Goal: Task Accomplishment & Management: Manage account settings

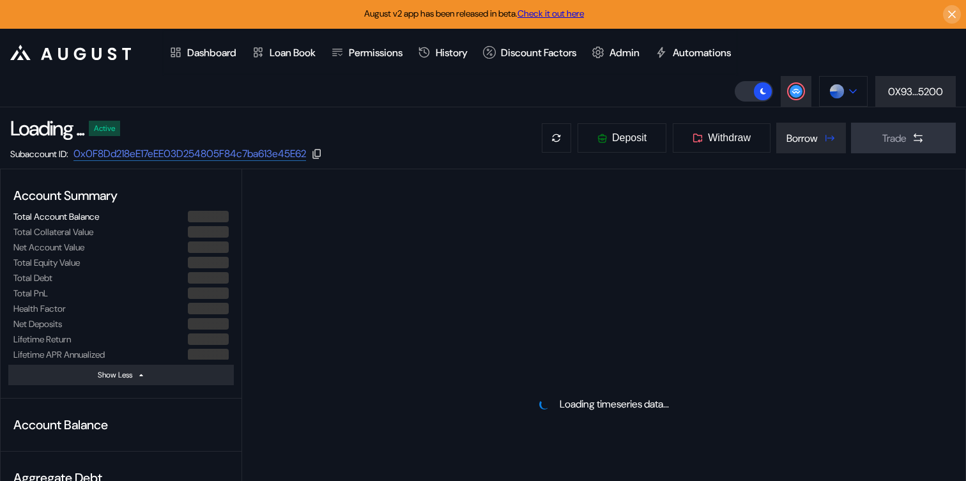
click at [824, 98] on button at bounding box center [843, 91] width 49 height 31
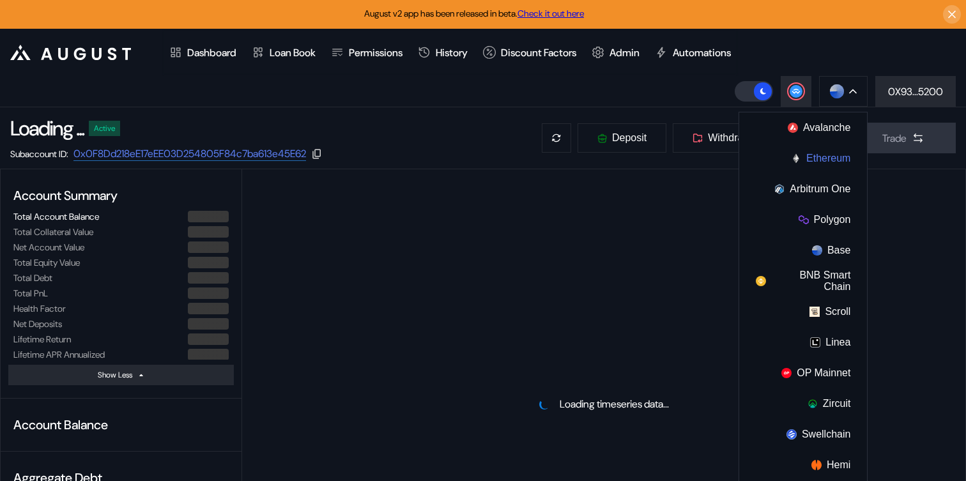
click at [809, 155] on button "Ethereum" at bounding box center [803, 158] width 128 height 31
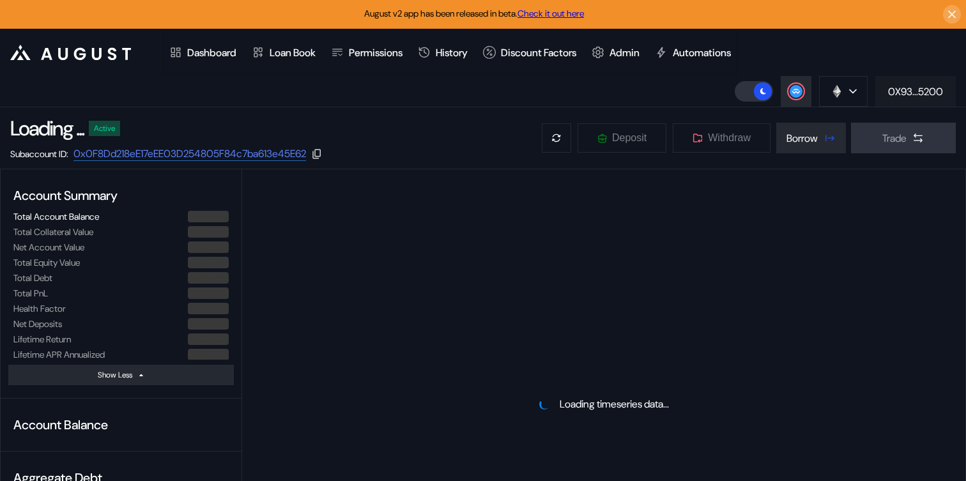
click at [927, 88] on div "0X93...5200" at bounding box center [915, 91] width 55 height 13
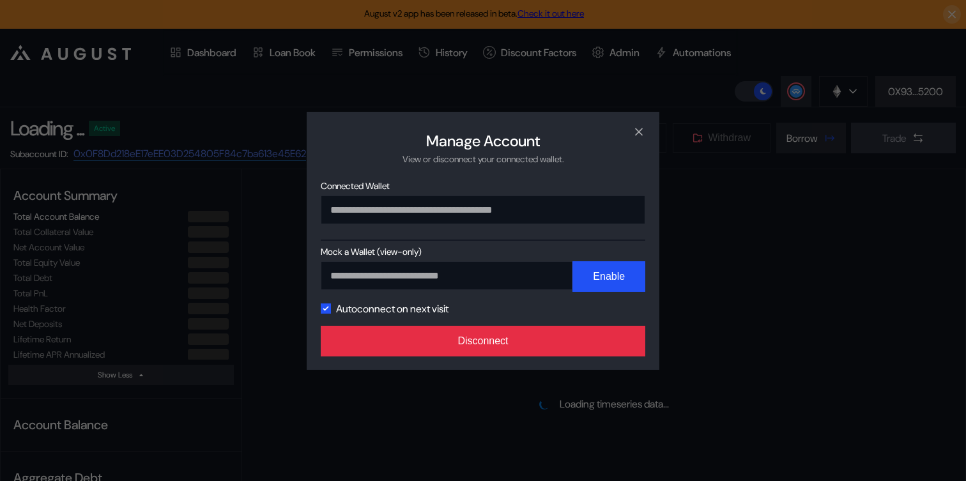
click at [578, 347] on button "Disconnect" at bounding box center [483, 341] width 324 height 31
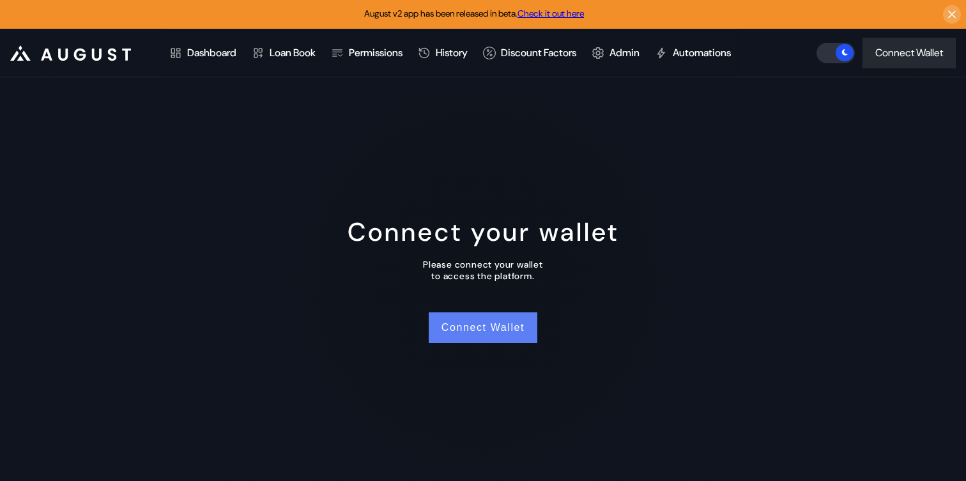
click at [478, 330] on button "Connect Wallet" at bounding box center [483, 327] width 109 height 31
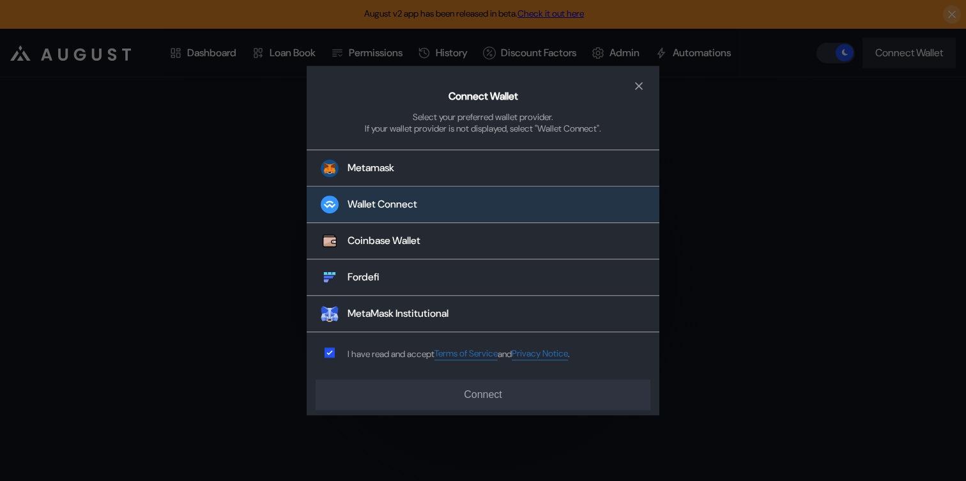
click at [415, 206] on div "Wallet Connect" at bounding box center [382, 204] width 70 height 13
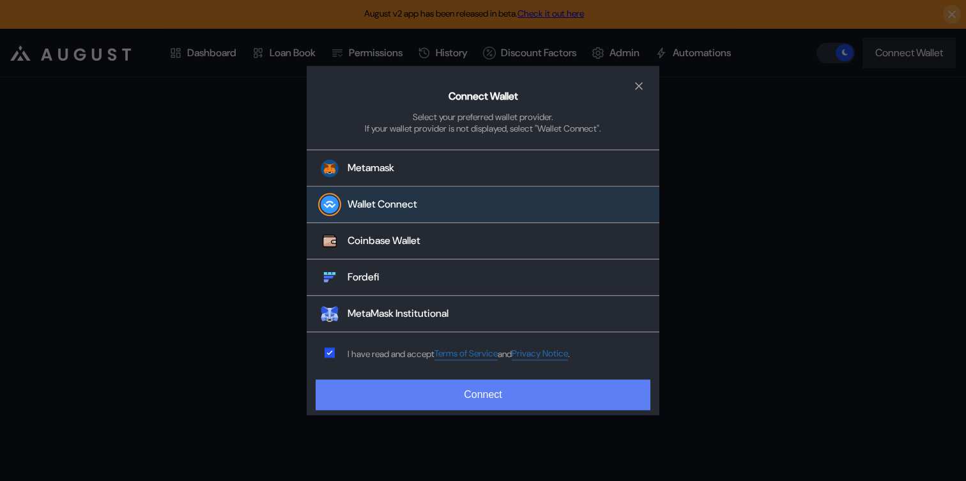
click at [475, 396] on button "Connect" at bounding box center [483, 394] width 335 height 31
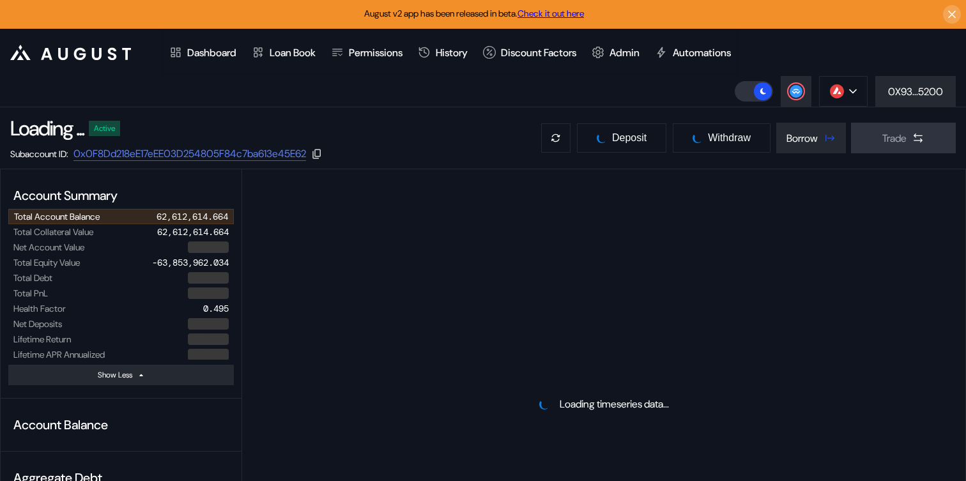
select select "*"
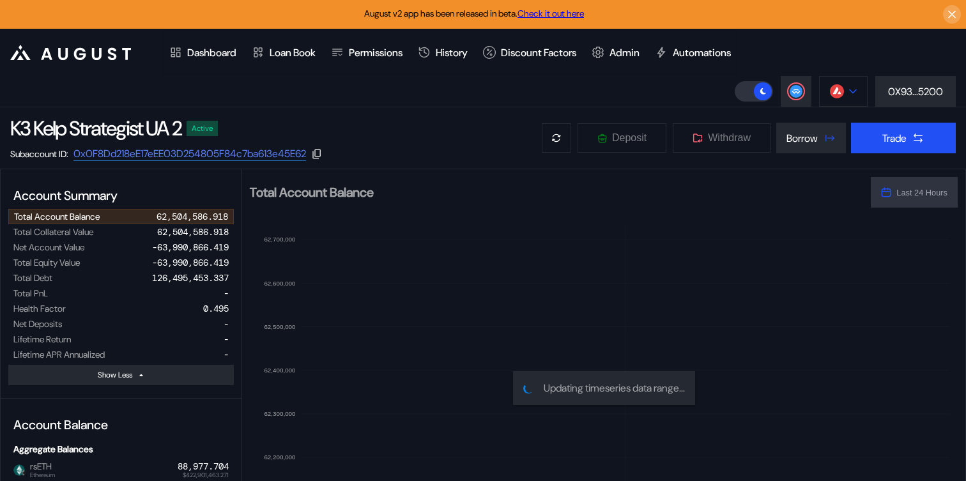
click at [839, 87] on img at bounding box center [837, 91] width 14 height 14
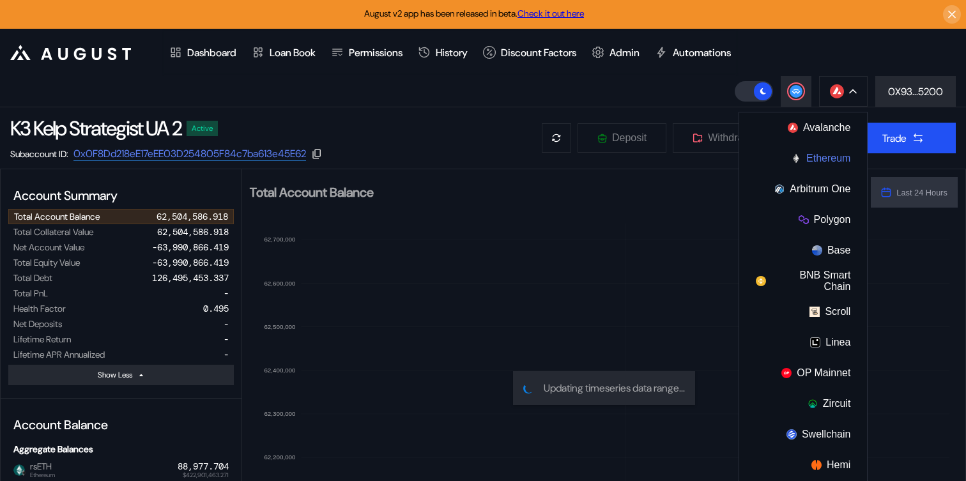
click at [818, 163] on button "Ethereum" at bounding box center [803, 158] width 128 height 31
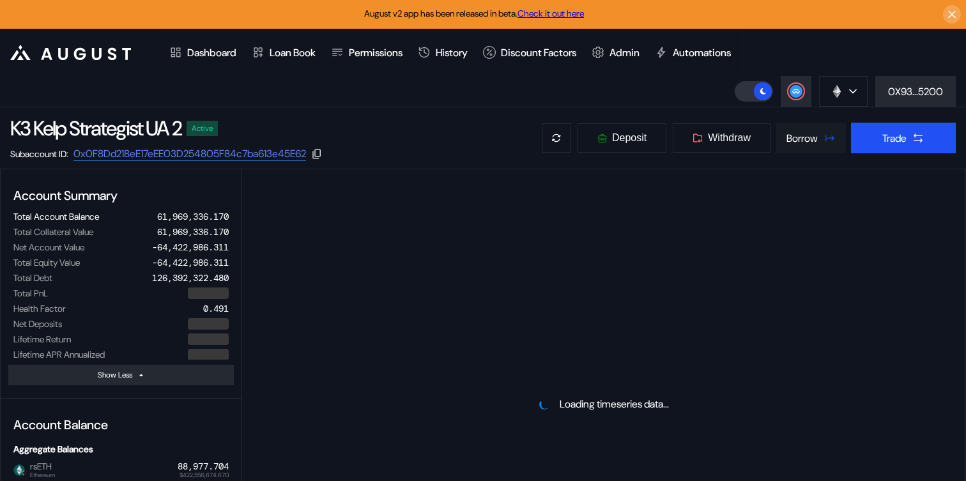
click at [803, 141] on div "Borrow" at bounding box center [801, 138] width 31 height 13
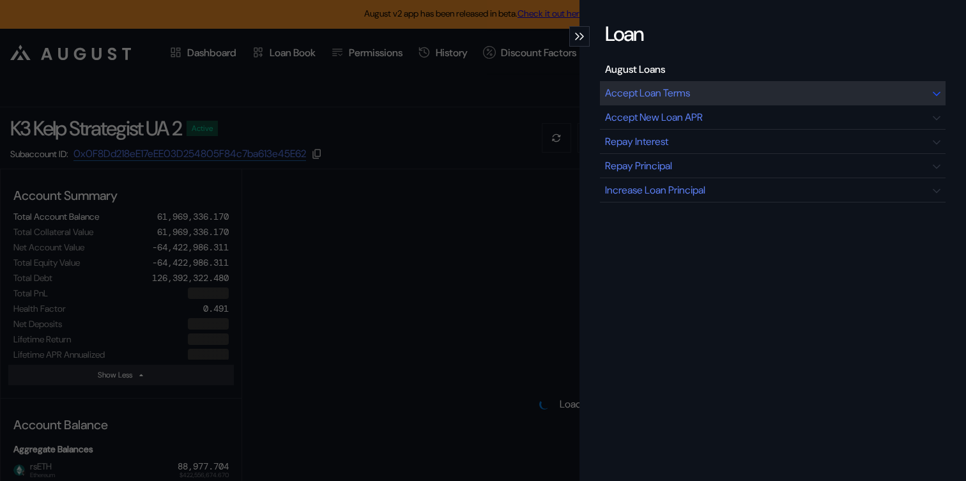
click at [660, 84] on div "Accept Loan Terms" at bounding box center [773, 93] width 346 height 24
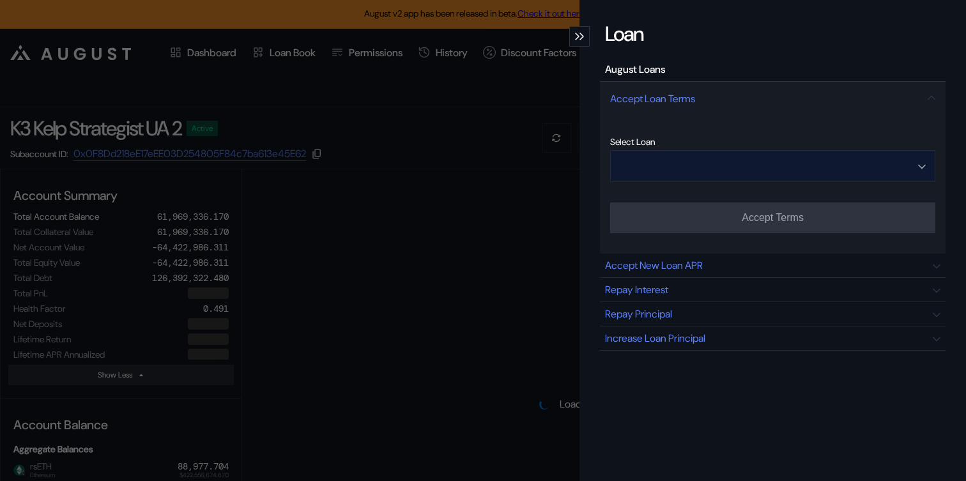
click at [738, 163] on input "Open menu" at bounding box center [766, 166] width 292 height 31
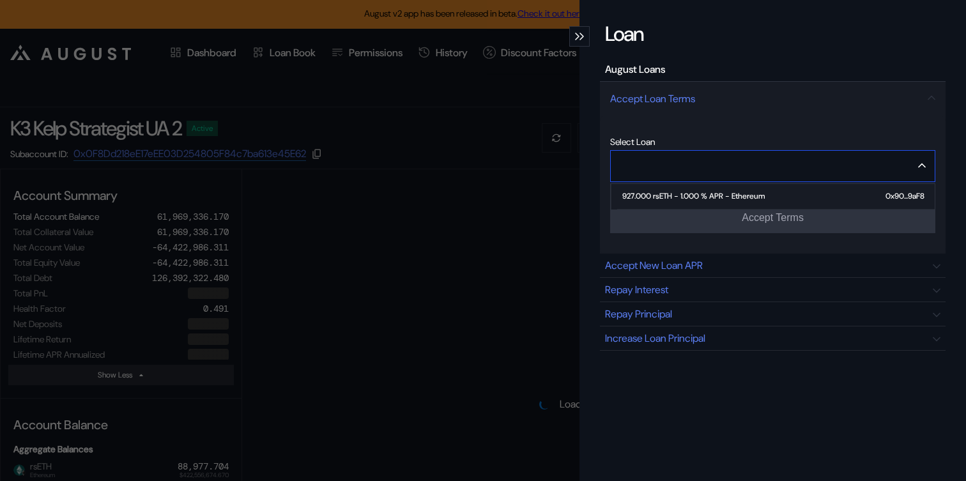
click at [708, 195] on div "927.000 rsETH - 1.000 % APR - Ethereum" at bounding box center [693, 196] width 142 height 9
type input "**********"
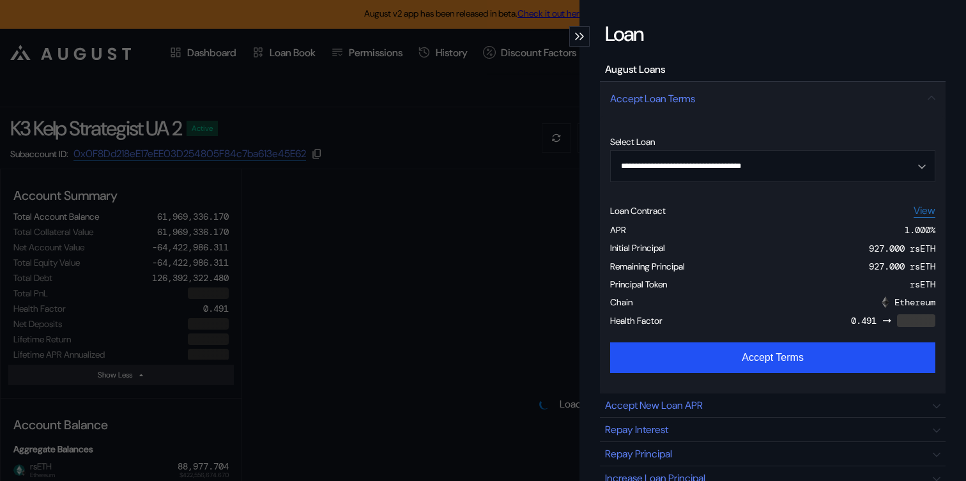
click at [428, 225] on div "**********" at bounding box center [483, 240] width 966 height 481
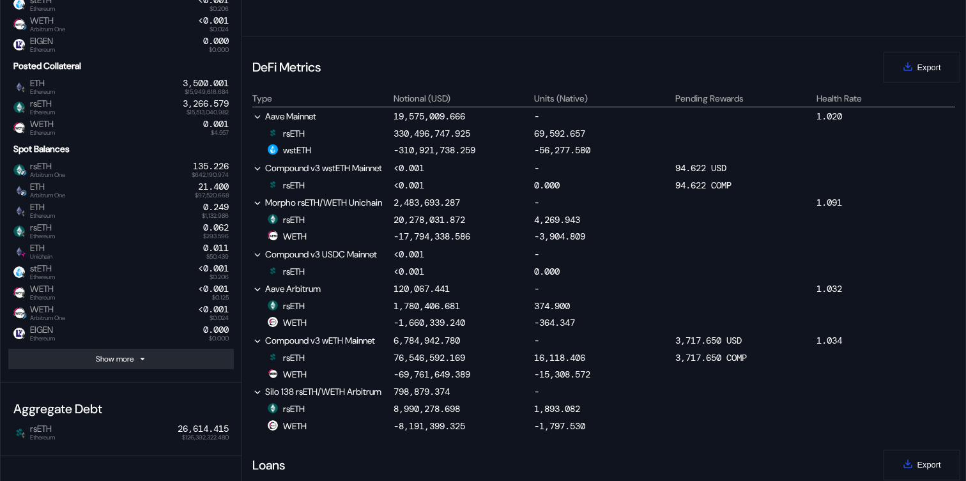
scroll to position [1122, 0]
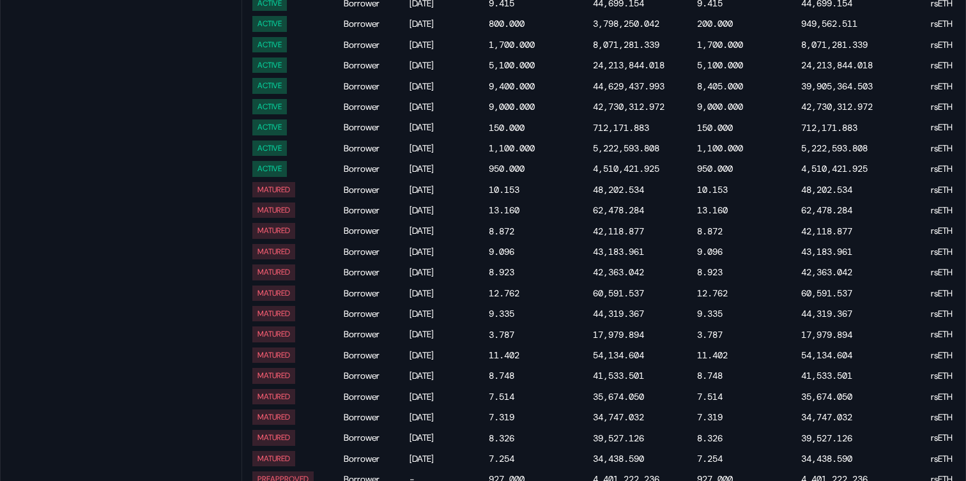
select select "*"
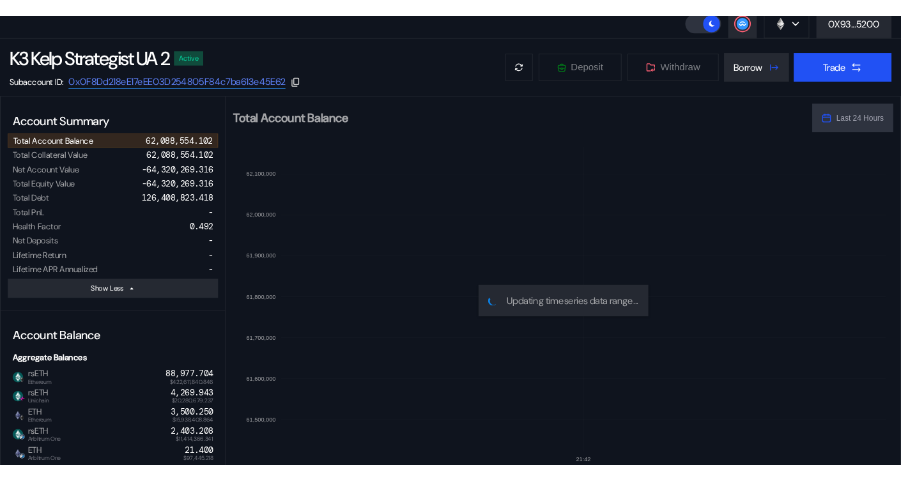
scroll to position [0, 0]
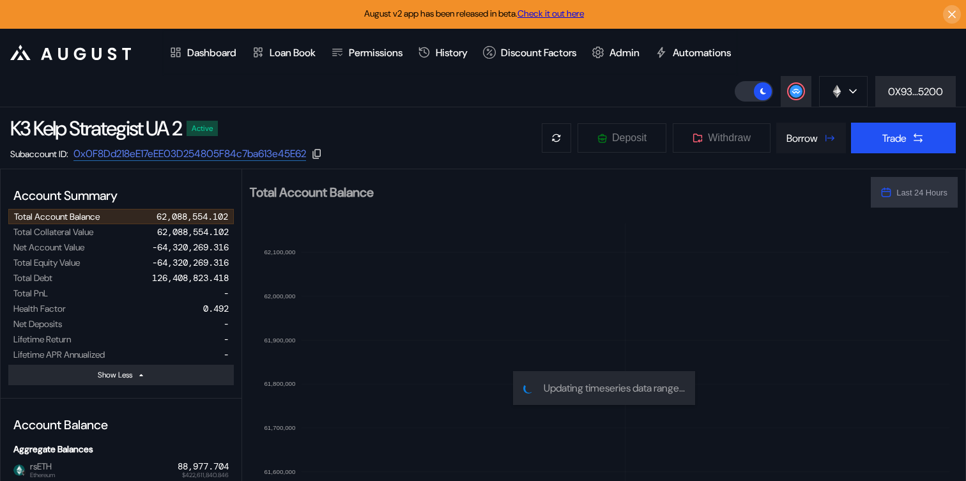
click at [805, 144] on button "Borrow" at bounding box center [811, 138] width 70 height 31
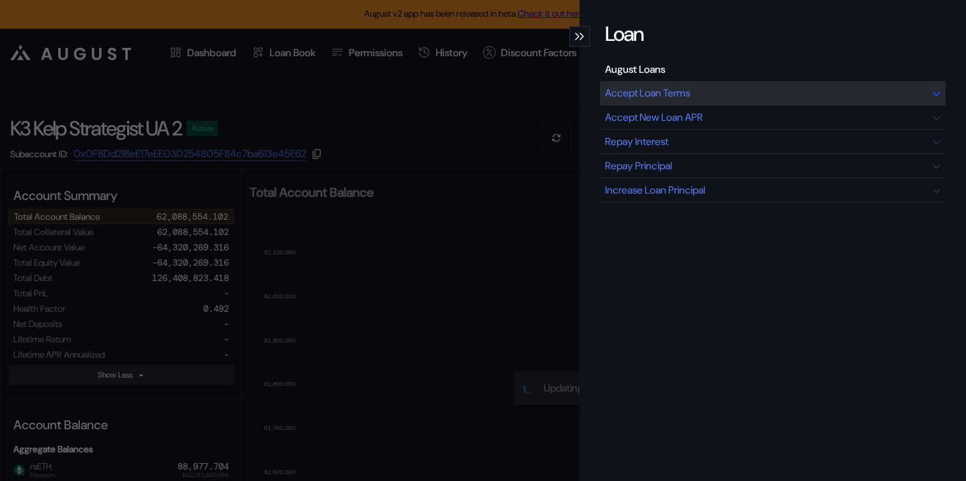
click at [667, 99] on div "Accept Loan Terms" at bounding box center [773, 93] width 346 height 24
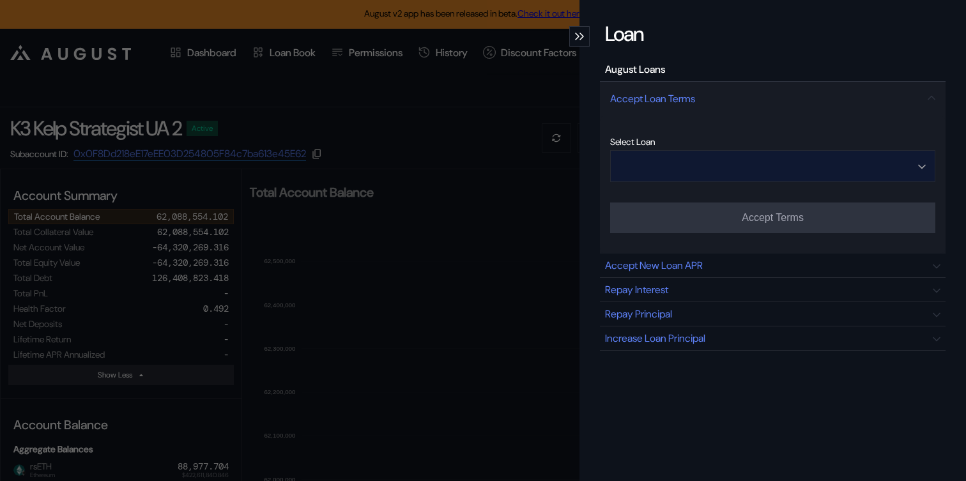
click at [750, 163] on input "Open menu" at bounding box center [766, 166] width 292 height 31
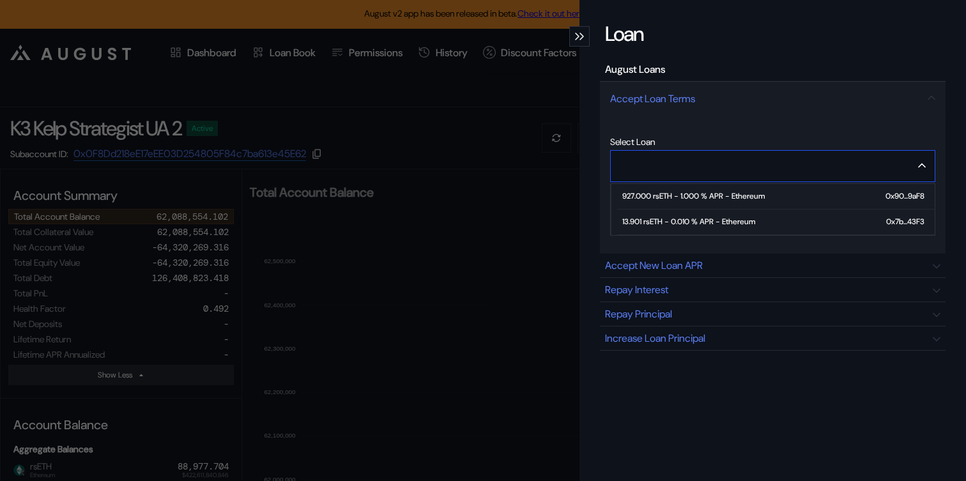
click at [726, 221] on div "13.901 rsETH - 0.010 % APR - Ethereum" at bounding box center [688, 221] width 133 height 9
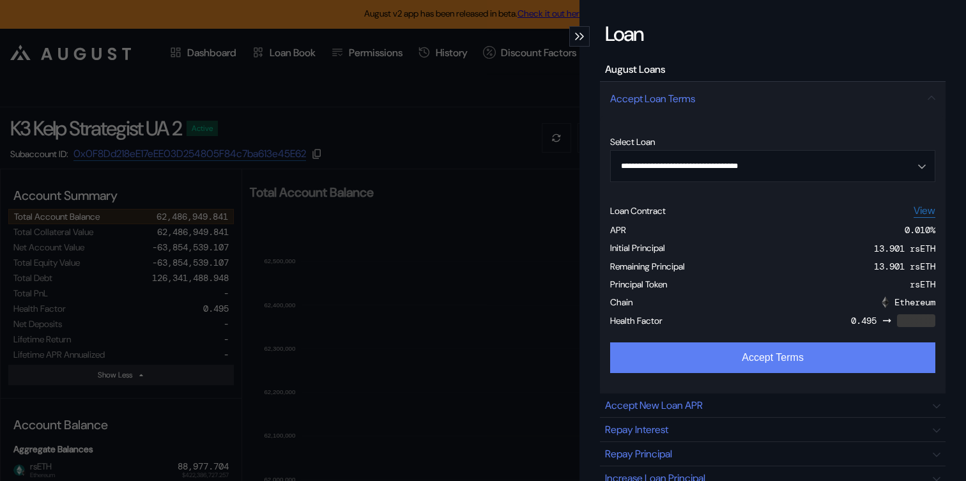
click at [704, 351] on button "Accept Terms" at bounding box center [772, 357] width 325 height 31
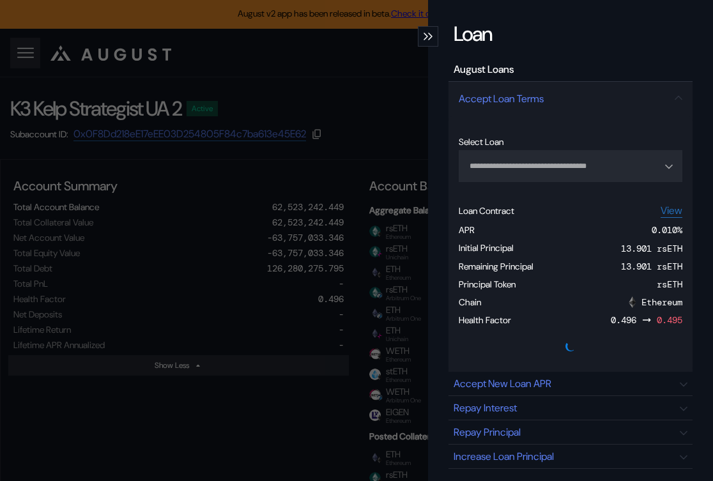
type input "**********"
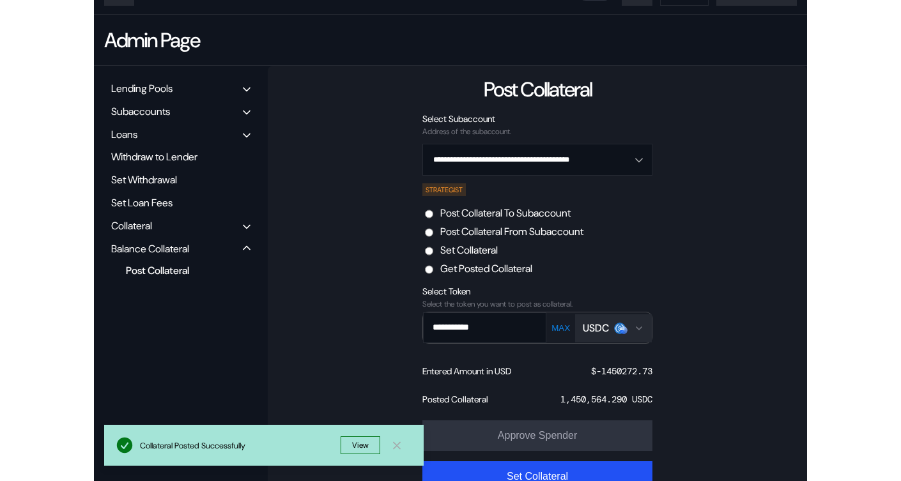
scroll to position [101, 0]
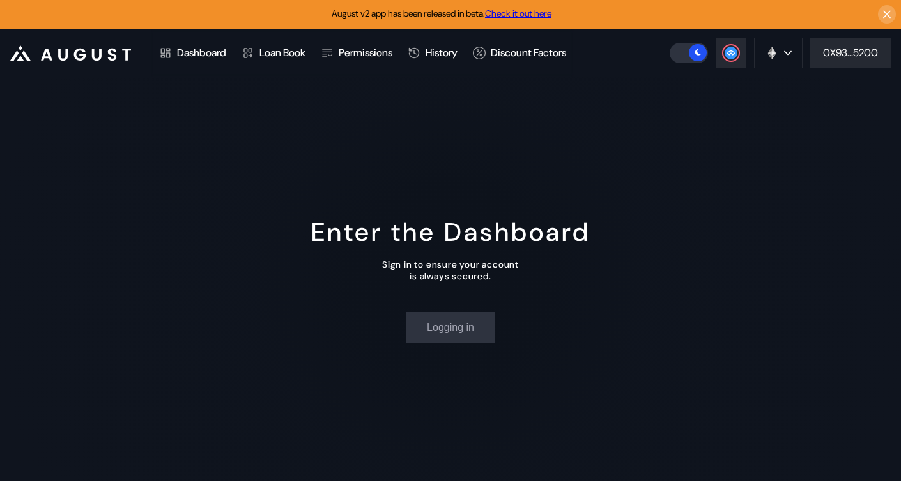
click at [867, 59] on div "0X93...5200" at bounding box center [850, 52] width 55 height 13
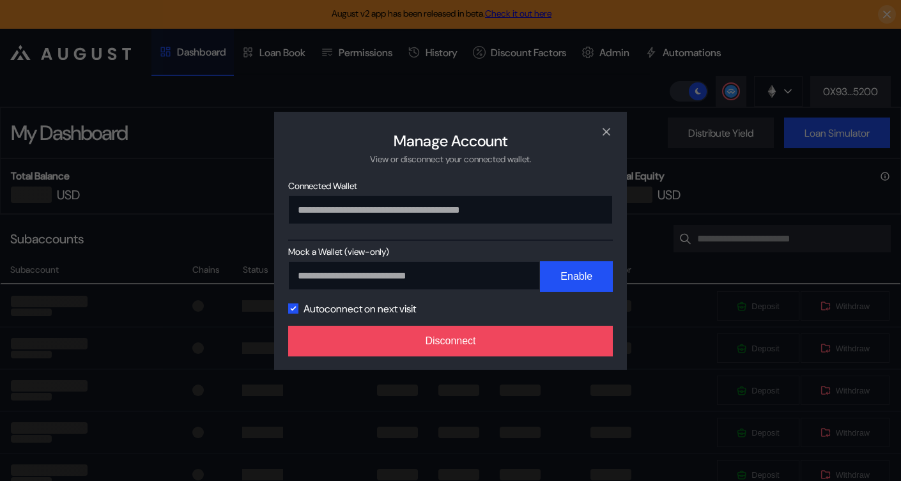
click at [546, 299] on div "**********" at bounding box center [450, 247] width 335 height 135
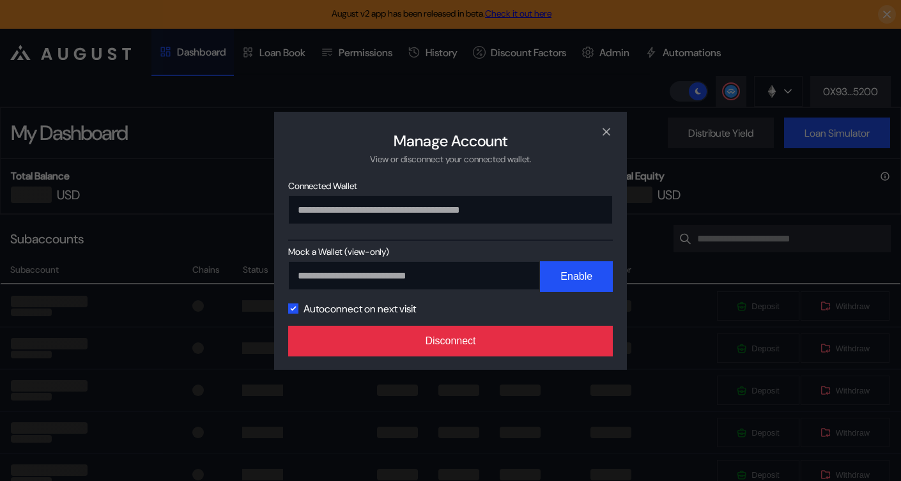
click at [559, 331] on button "Disconnect" at bounding box center [450, 341] width 324 height 31
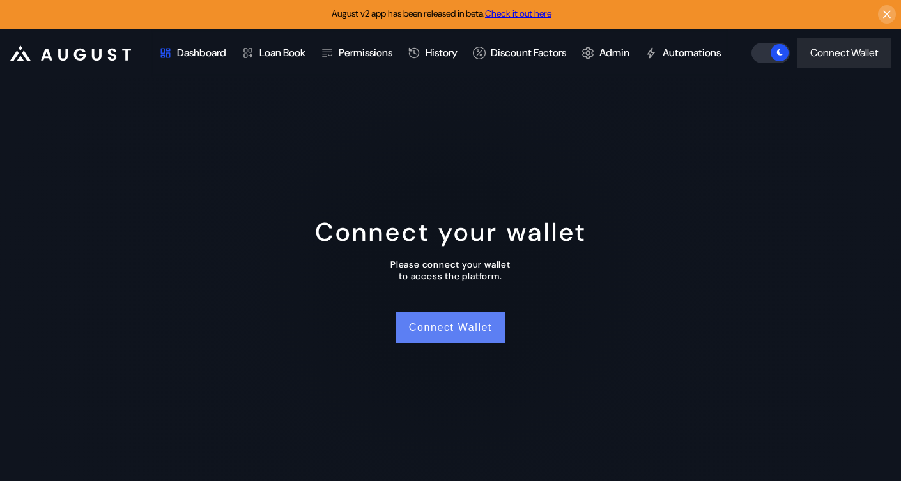
click at [480, 343] on button "Connect Wallet" at bounding box center [450, 327] width 109 height 31
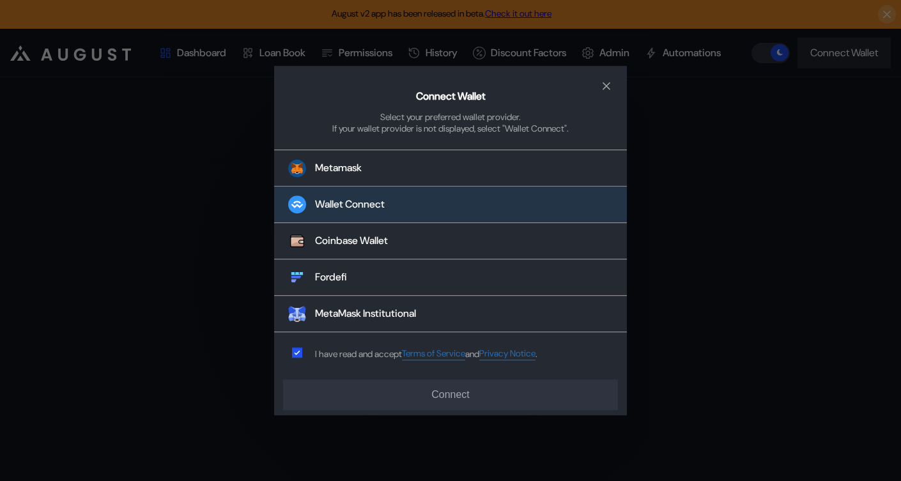
click at [398, 199] on button "Wallet Connect" at bounding box center [450, 205] width 353 height 36
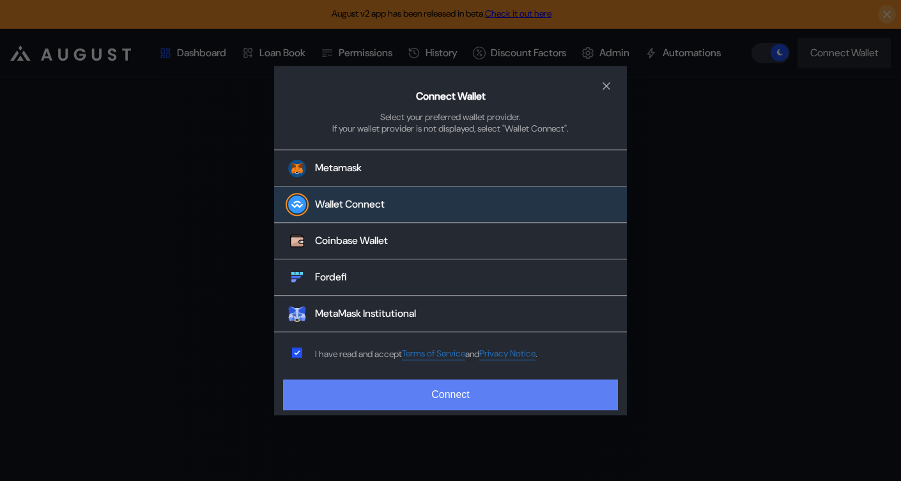
click at [434, 384] on button "Connect" at bounding box center [450, 394] width 335 height 31
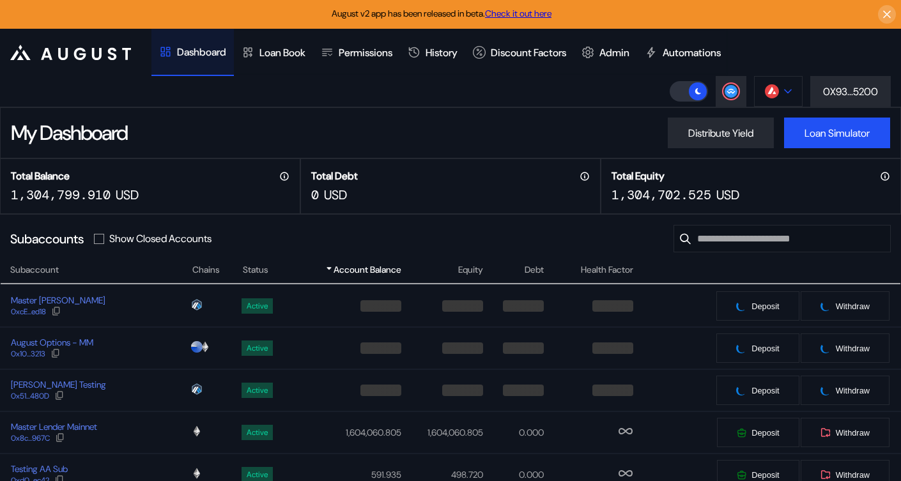
click at [780, 90] on button at bounding box center [778, 91] width 49 height 31
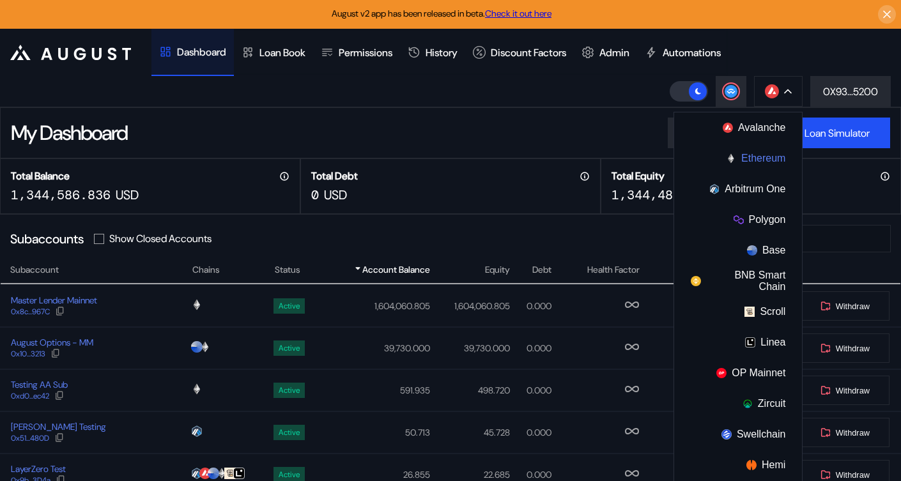
click at [734, 154] on img at bounding box center [731, 158] width 10 height 10
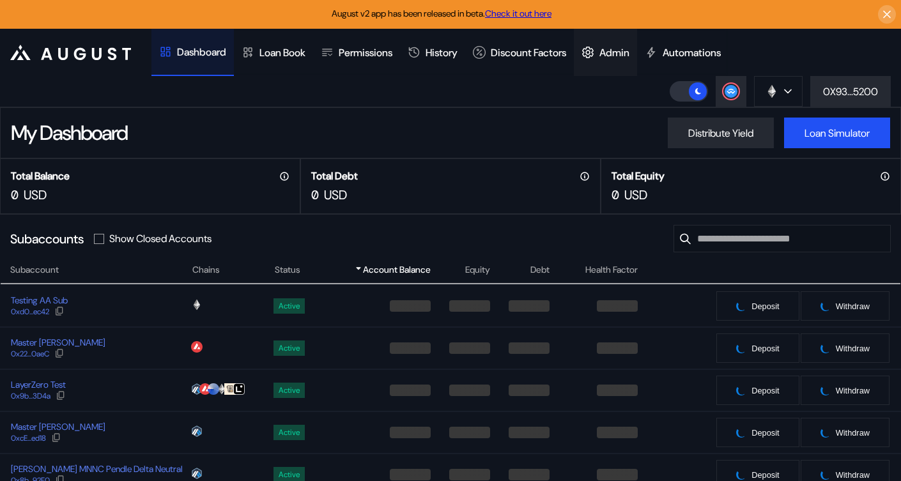
click at [599, 56] on div at bounding box center [590, 52] width 18 height 13
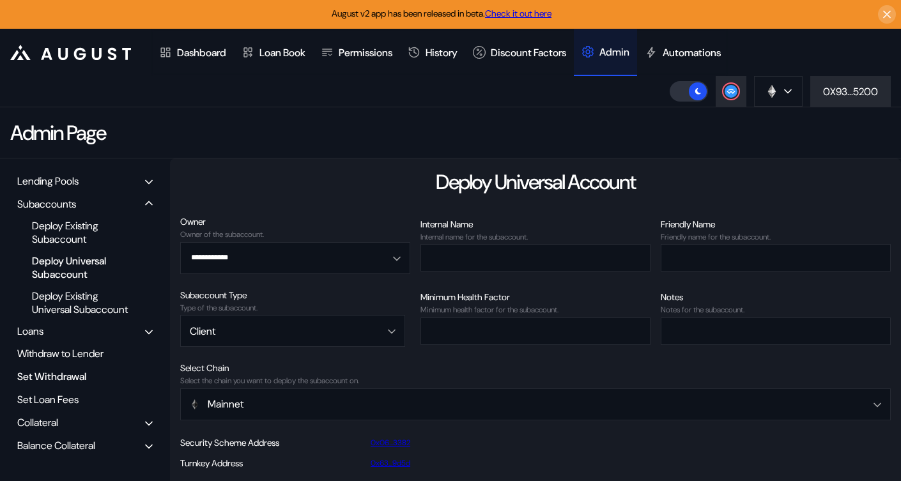
scroll to position [81, 0]
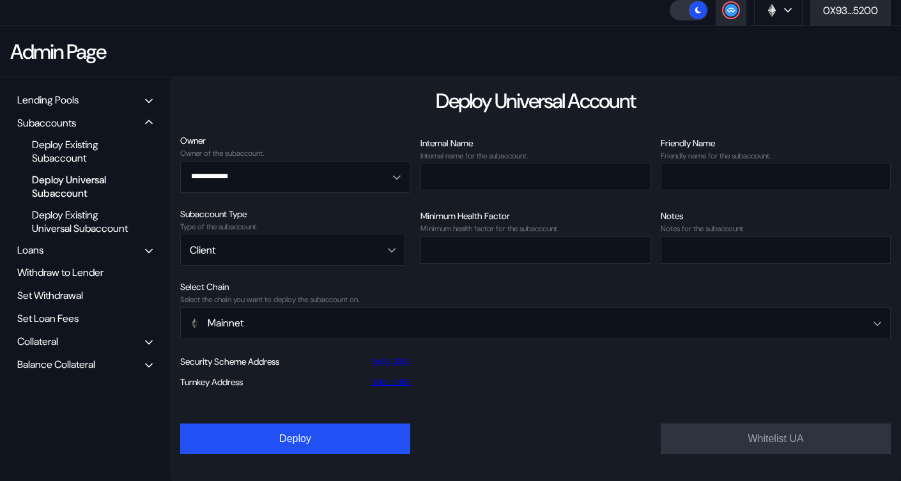
click at [71, 371] on div "Balance Collateral" at bounding box center [56, 364] width 78 height 13
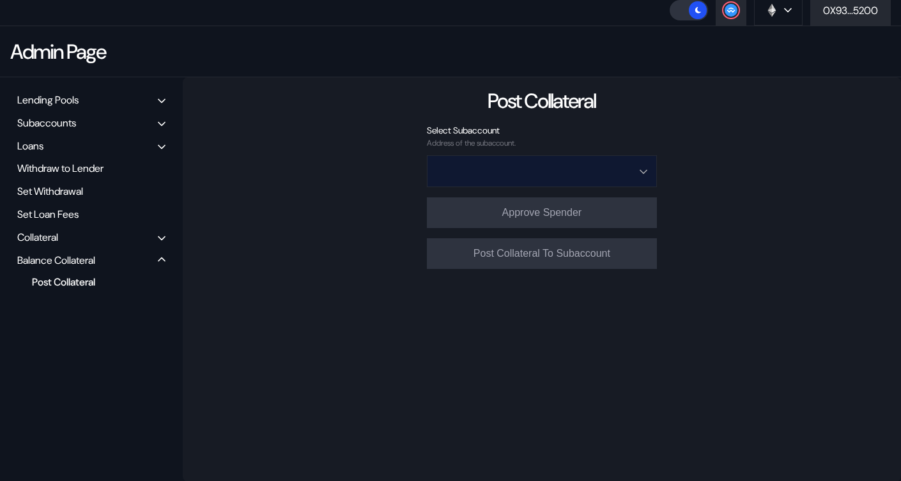
click at [498, 177] on input "Open menu" at bounding box center [534, 171] width 197 height 31
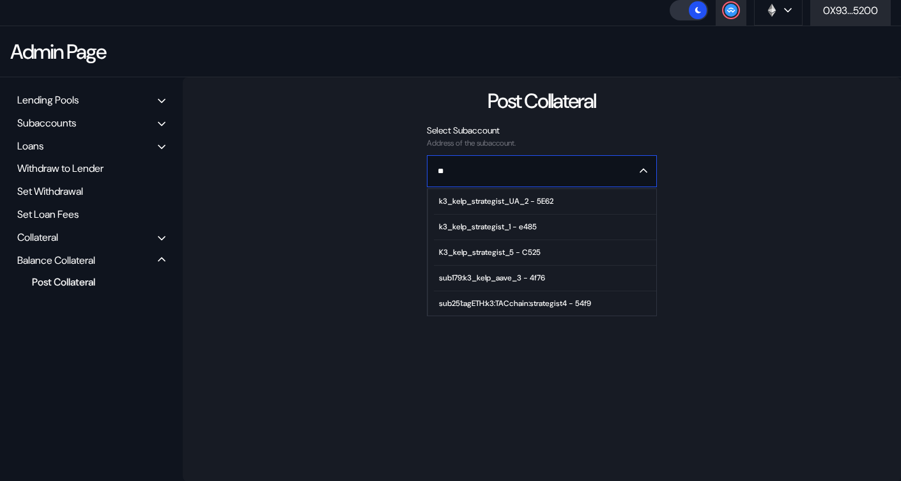
click at [510, 202] on div "k3_kelp_strategist_UA_2 - 5E62" at bounding box center [496, 201] width 114 height 9
type input "**********"
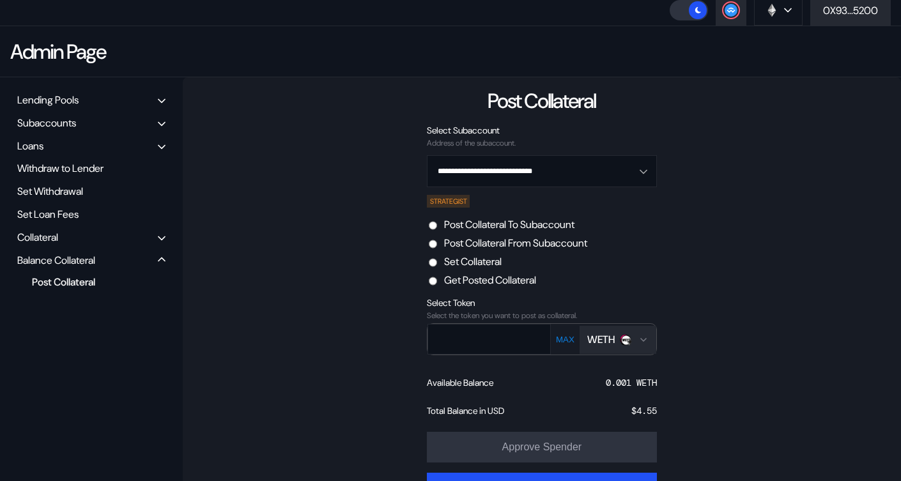
click at [535, 245] on label "Post Collateral From Subaccount" at bounding box center [515, 242] width 143 height 13
click at [620, 345] on div "WETH" at bounding box center [609, 339] width 44 height 13
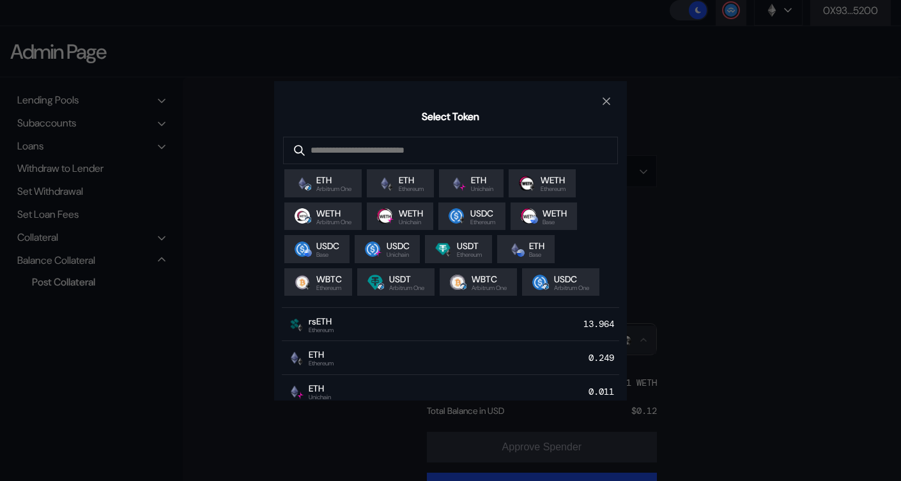
scroll to position [68, 0]
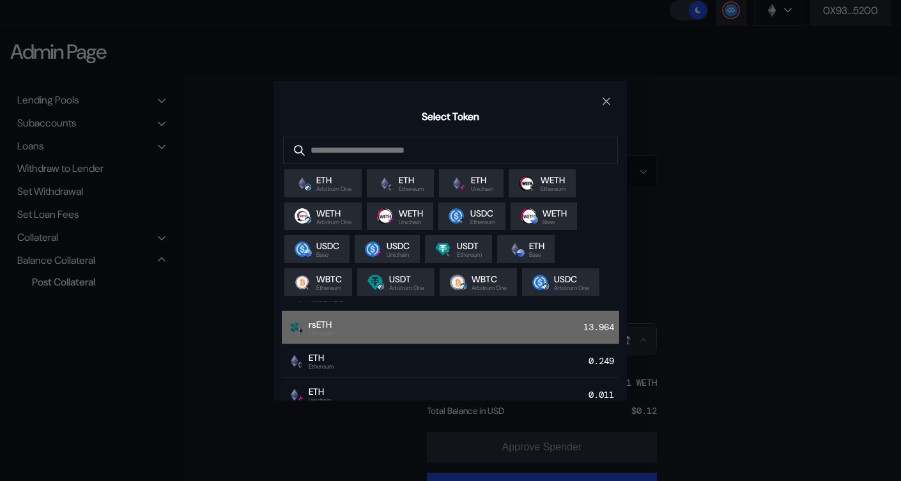
click at [489, 345] on div "rsETH Ethereum 13.964" at bounding box center [450, 328] width 337 height 34
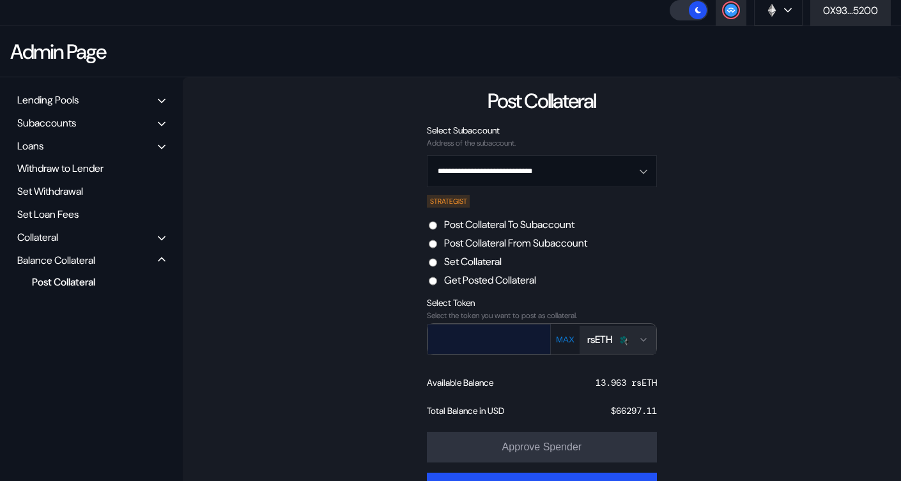
click at [488, 342] on input "text" at bounding box center [479, 339] width 103 height 26
paste input "**********"
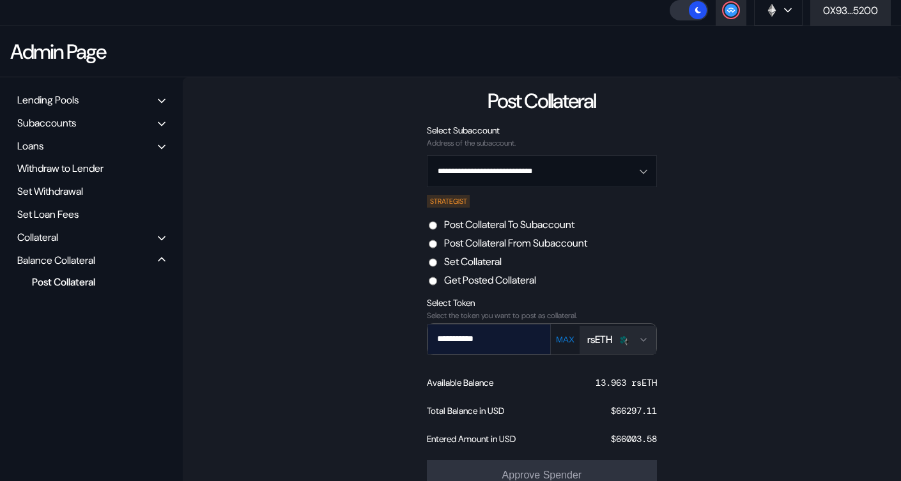
type input "**********"
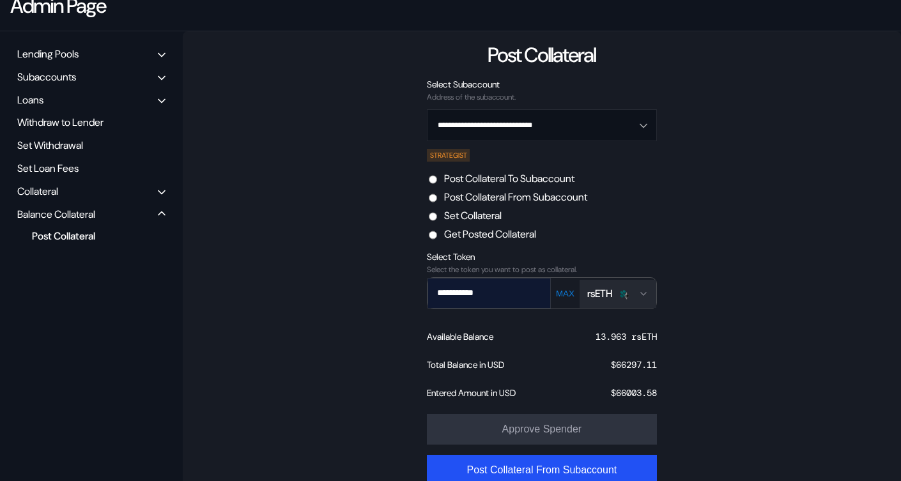
scroll to position [153, 0]
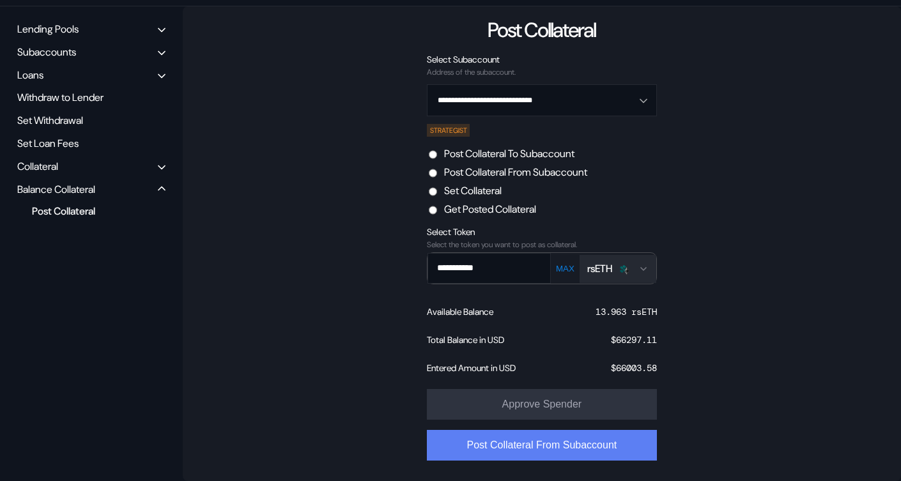
click at [513, 448] on button "Post Collateral From Subaccount" at bounding box center [542, 445] width 230 height 31
